Goal: Navigation & Orientation: Understand site structure

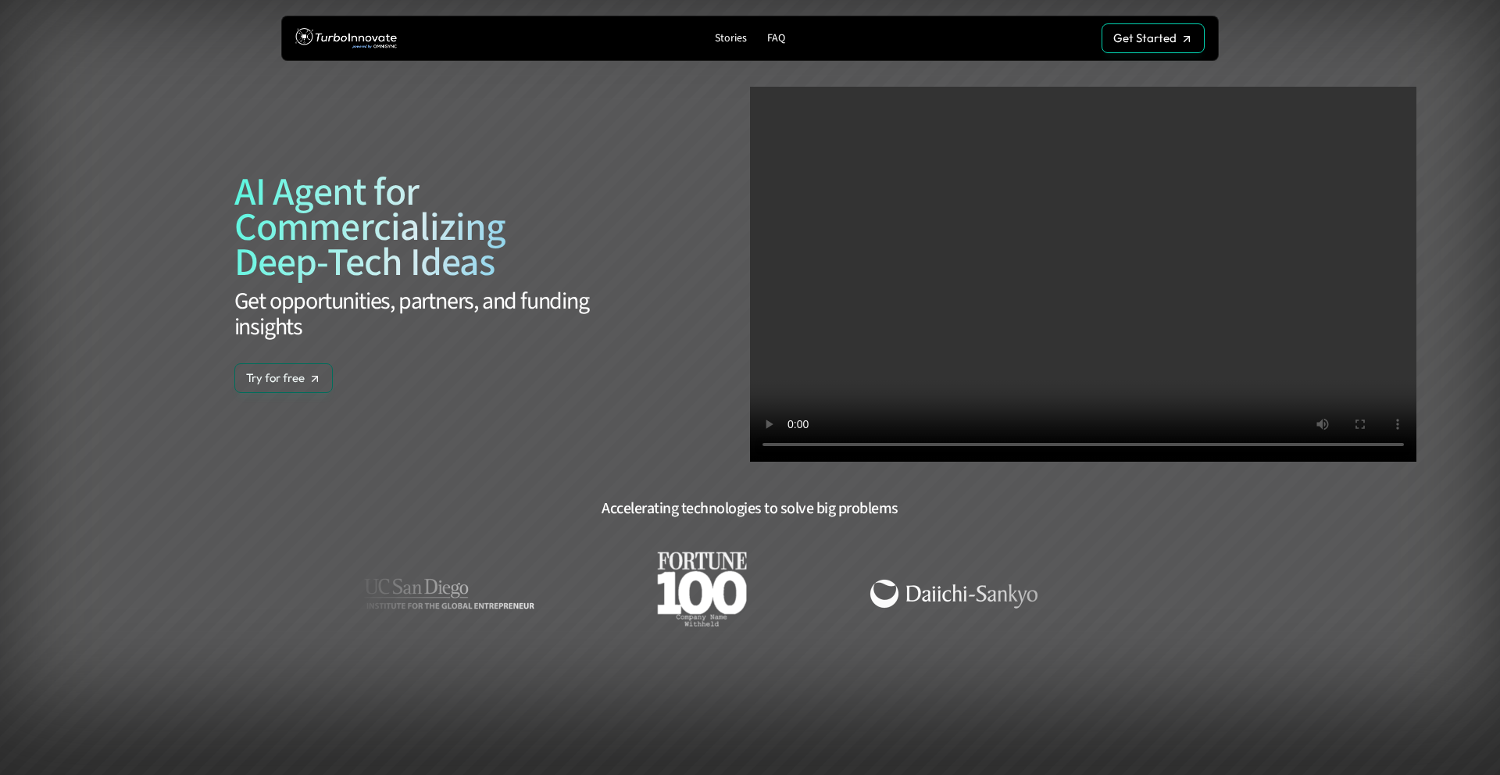
click at [328, 206] on span "AI Agent for Commercializing Deep-Tech Ideas" at bounding box center [417, 227] width 381 height 121
click at [727, 44] on p "Stories" at bounding box center [731, 38] width 32 height 13
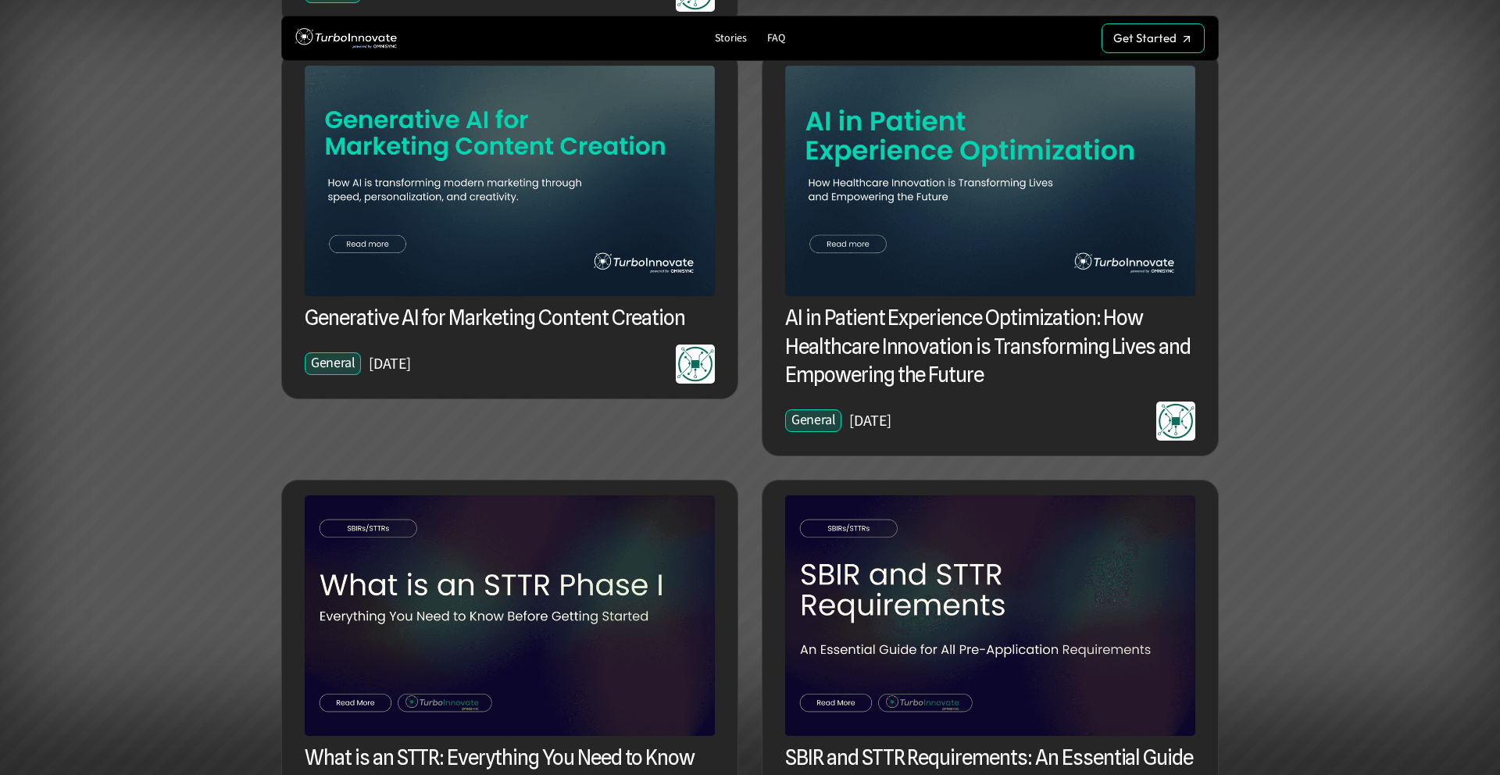
scroll to position [999, 0]
click at [539, 260] on img at bounding box center [510, 180] width 410 height 231
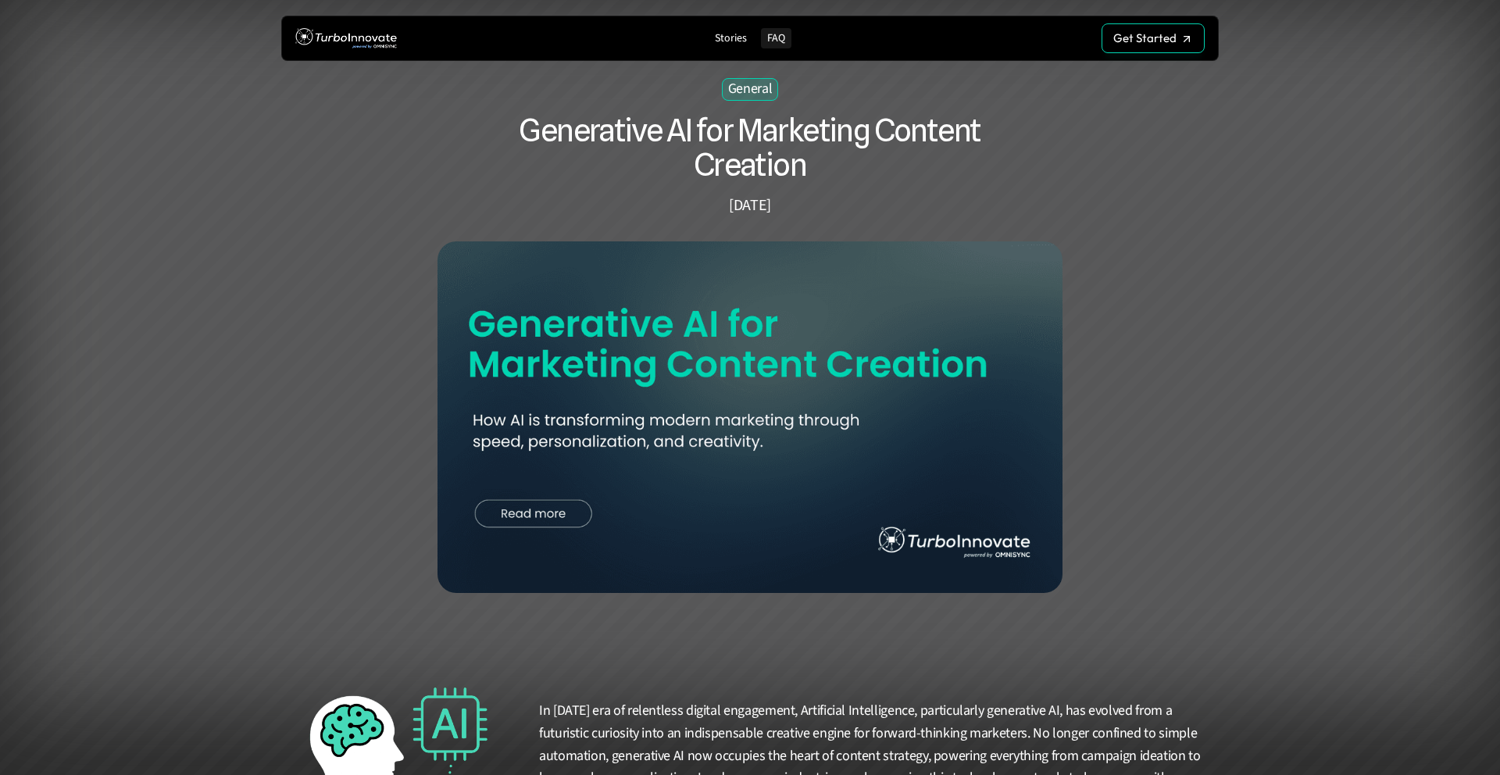
click at [774, 38] on p "FAQ" at bounding box center [776, 38] width 18 height 13
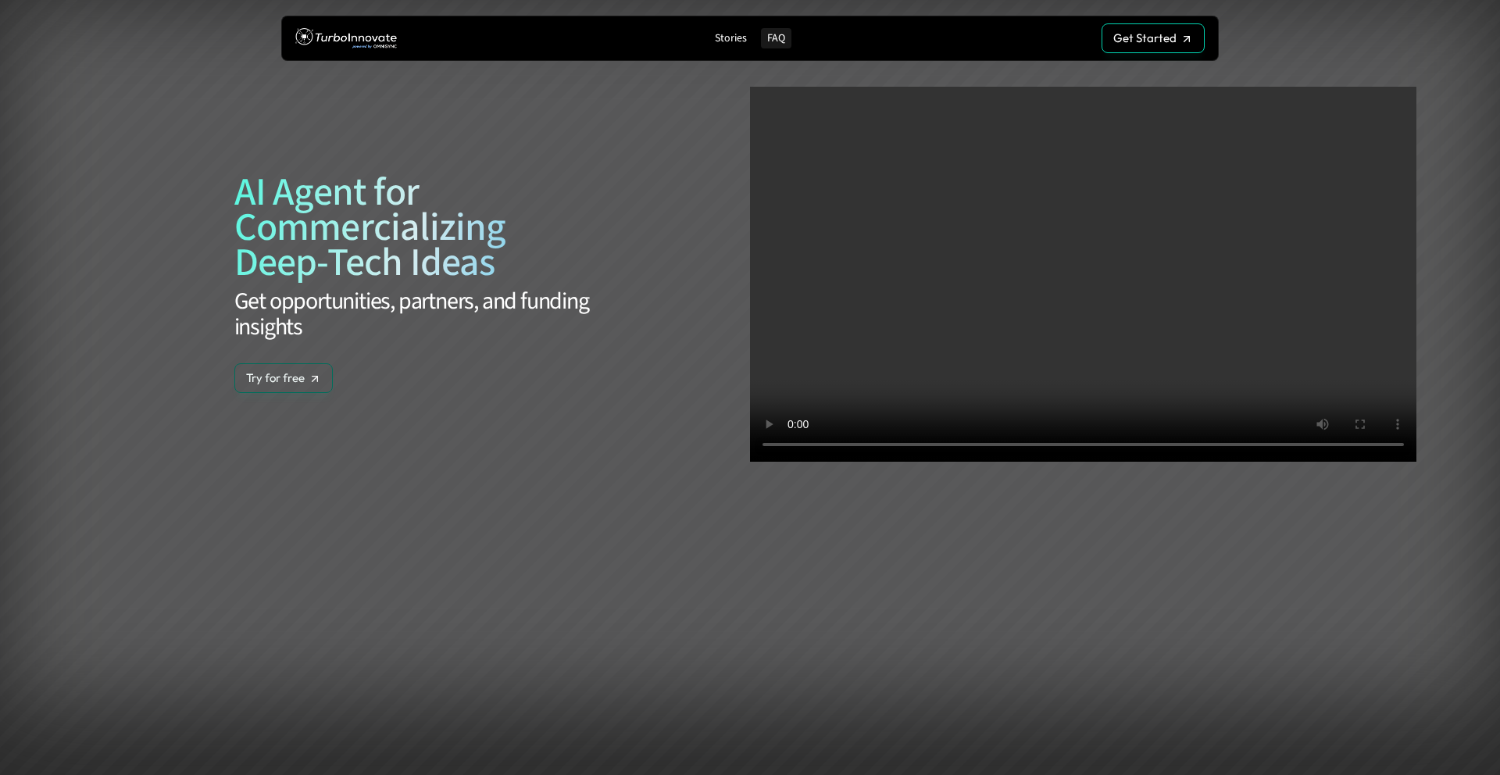
scroll to position [3782, 0]
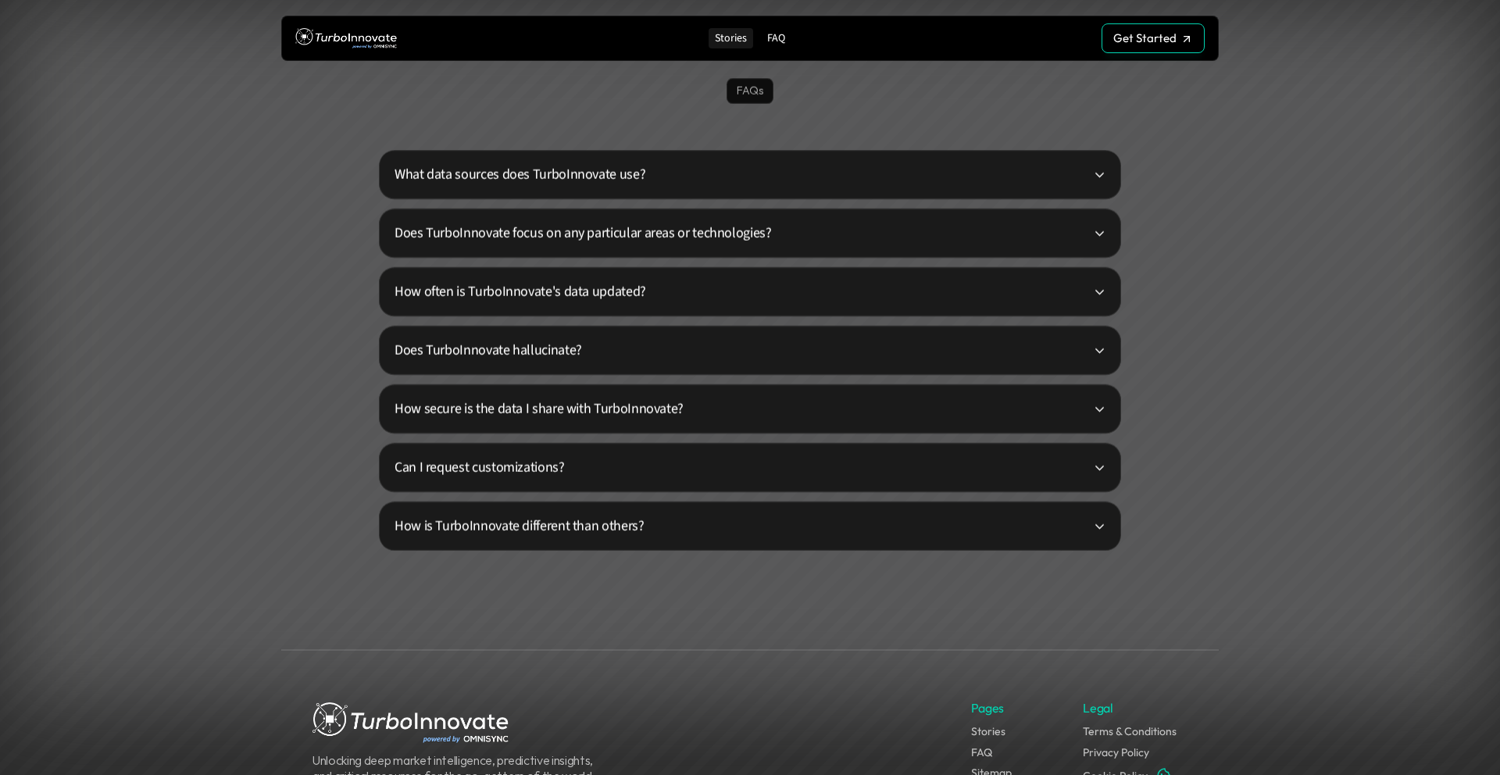
click at [722, 44] on p "Stories" at bounding box center [731, 38] width 32 height 13
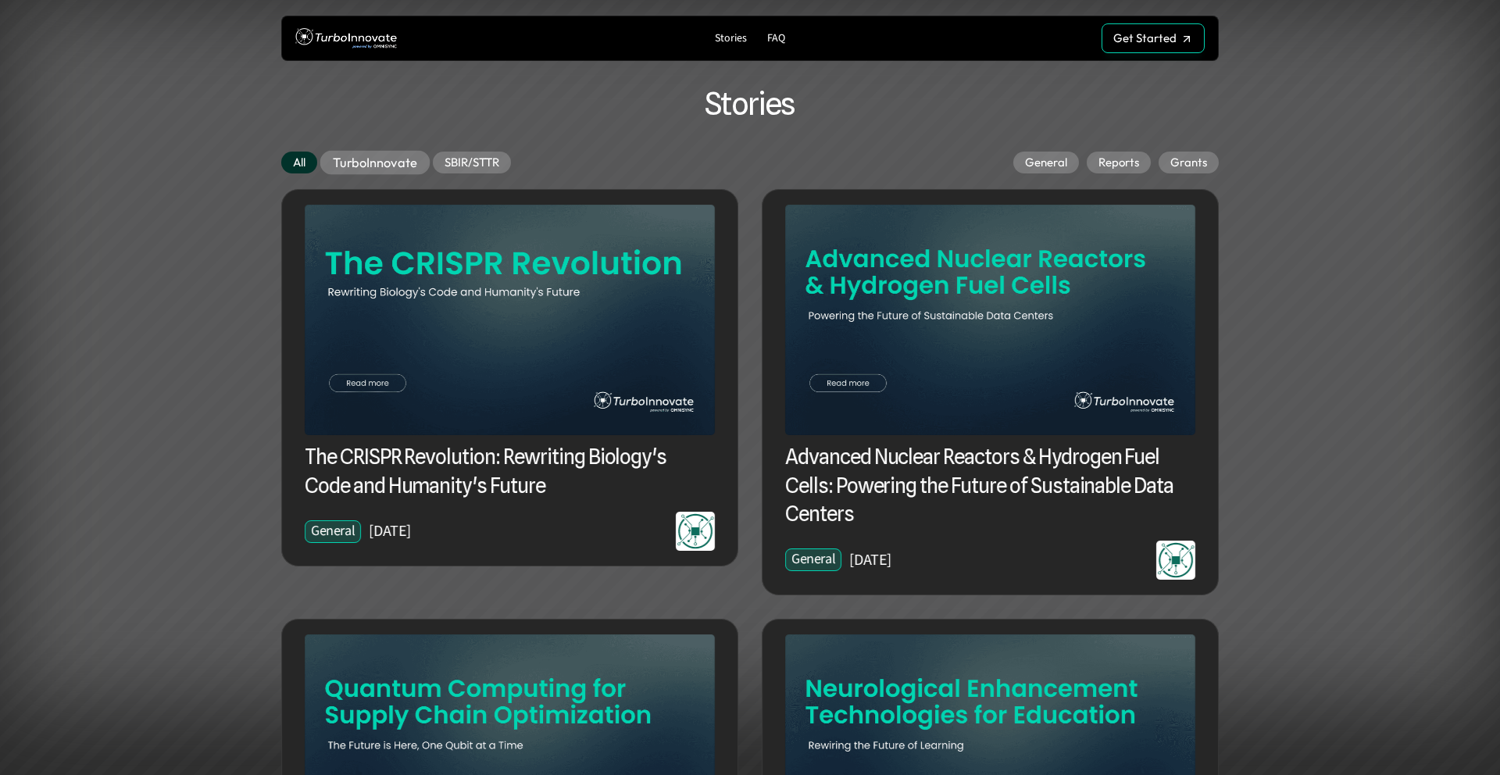
click at [366, 169] on p "TurboInnovate" at bounding box center [375, 163] width 84 height 16
click at [470, 169] on p "SBIR/STTR" at bounding box center [472, 163] width 60 height 16
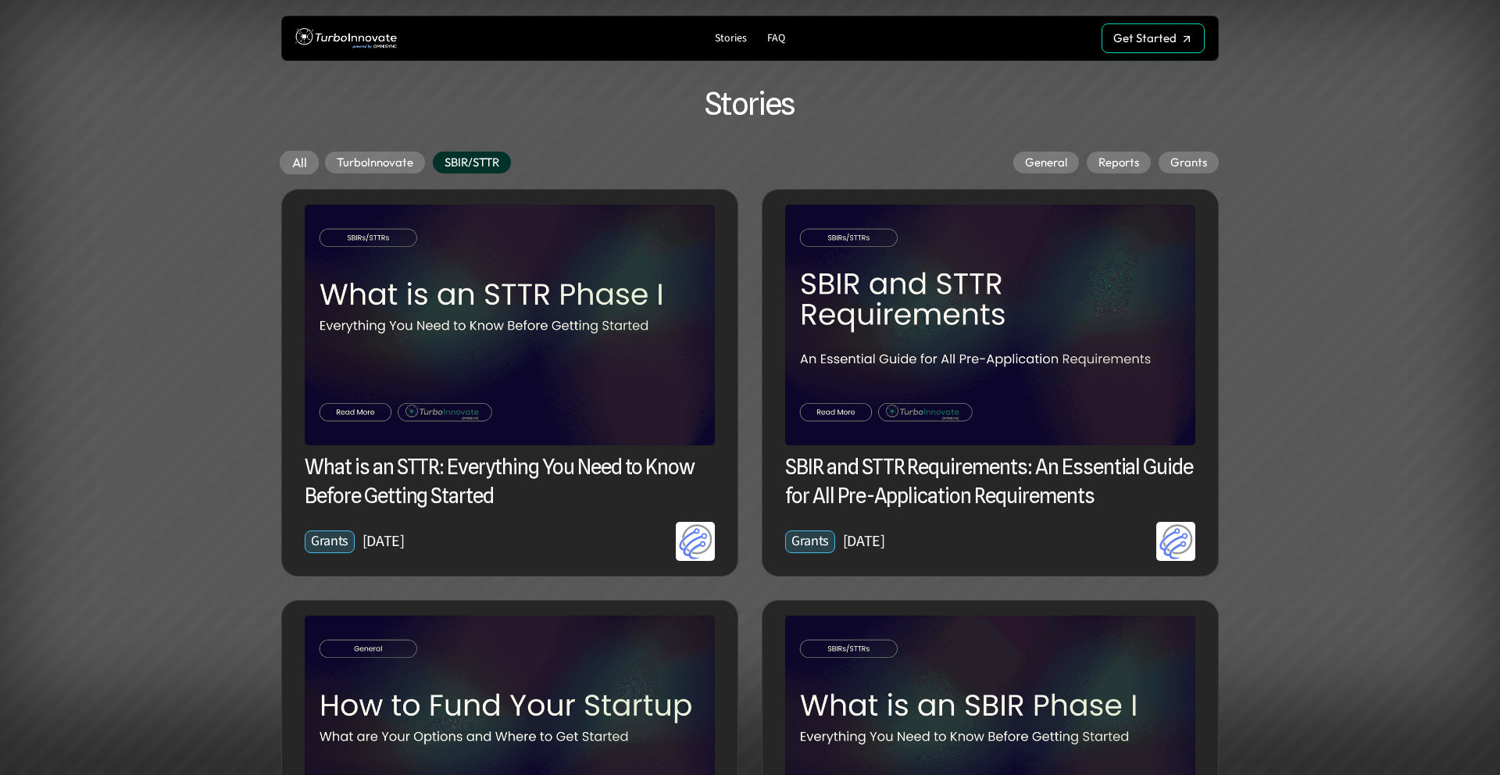
click at [303, 169] on p "All" at bounding box center [299, 163] width 14 height 16
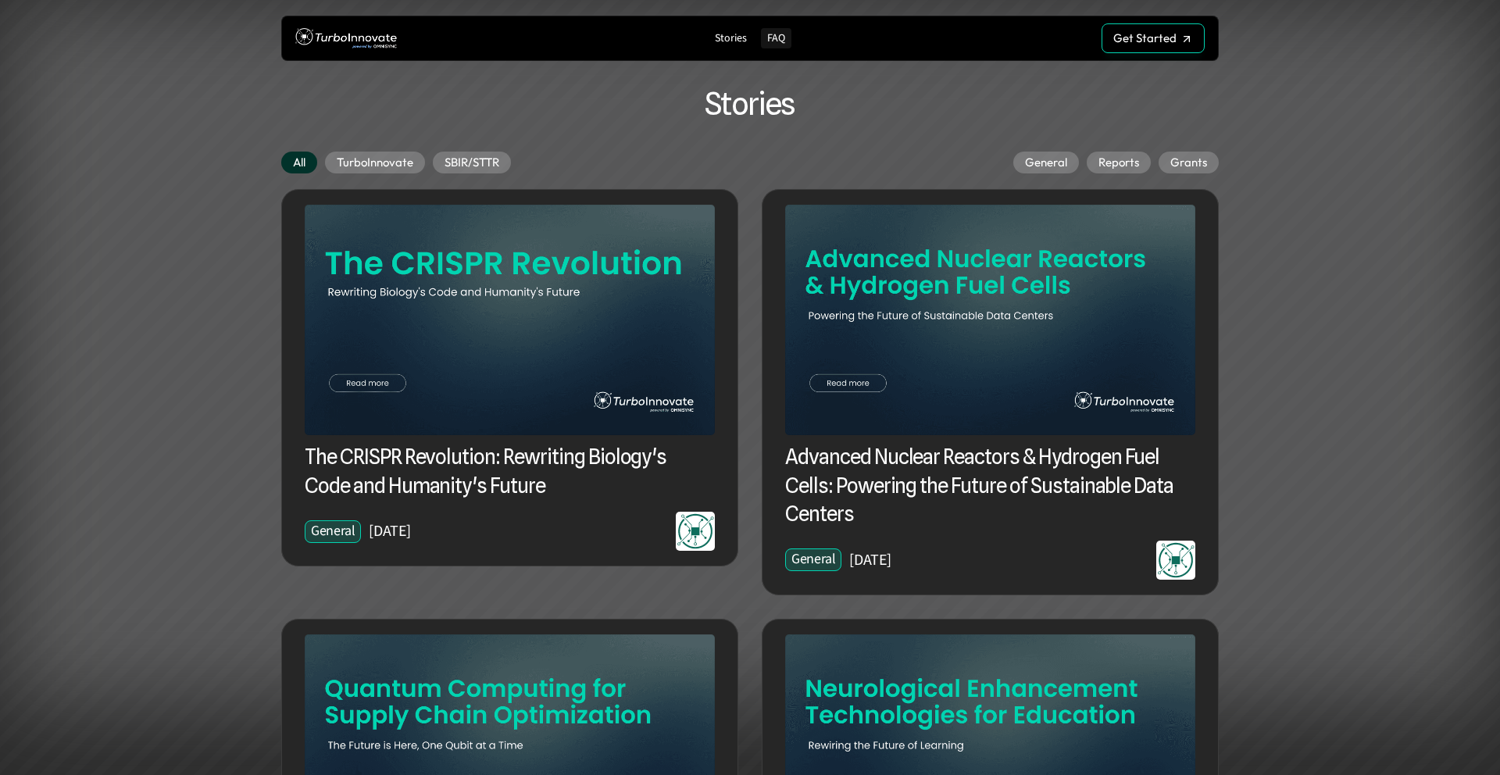
click at [782, 38] on p "FAQ" at bounding box center [776, 38] width 18 height 13
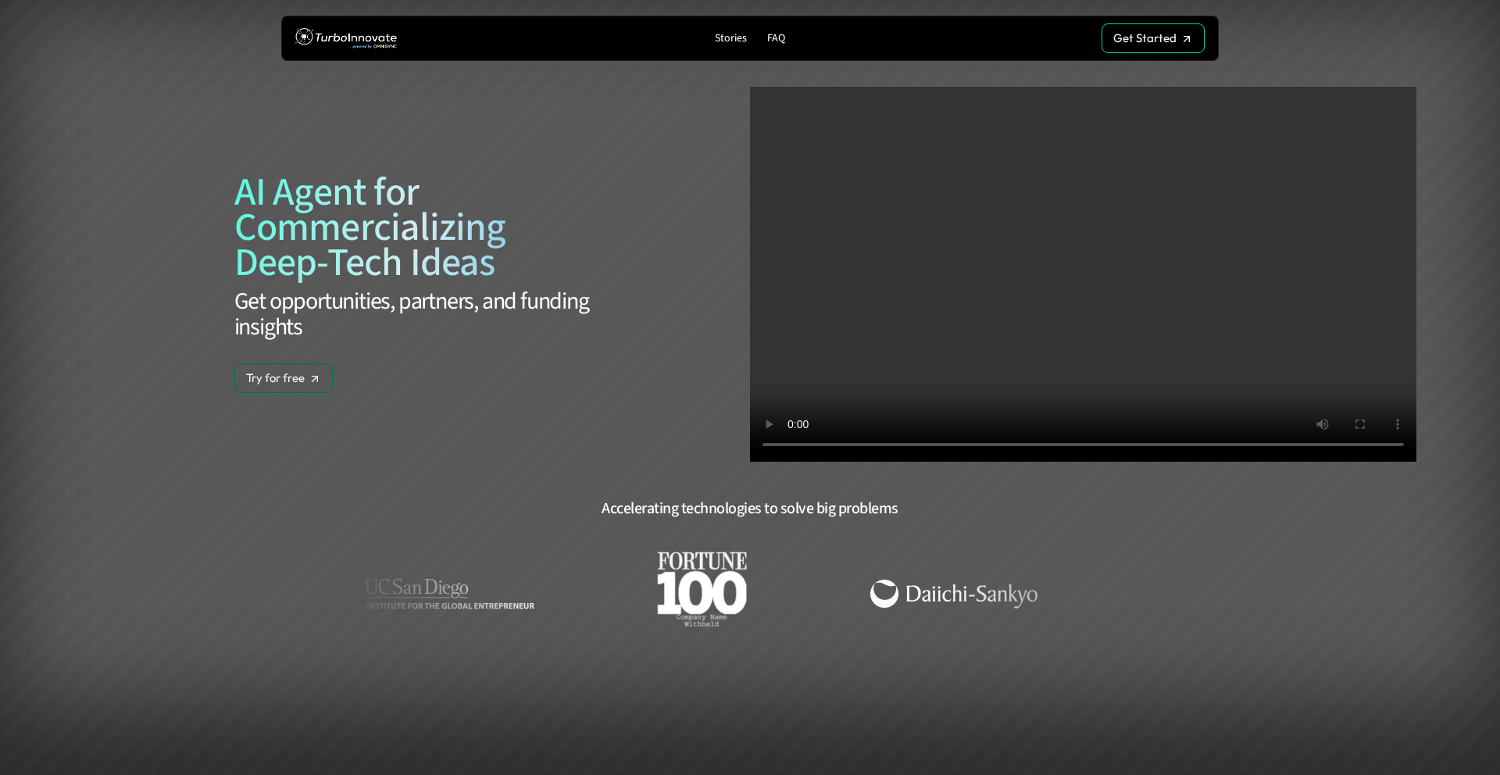
click at [346, 38] on img at bounding box center [346, 38] width 102 height 29
